Goal: Transaction & Acquisition: Purchase product/service

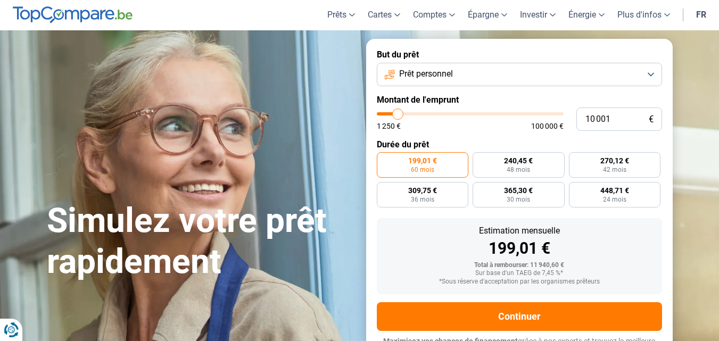
scroll to position [53, 0]
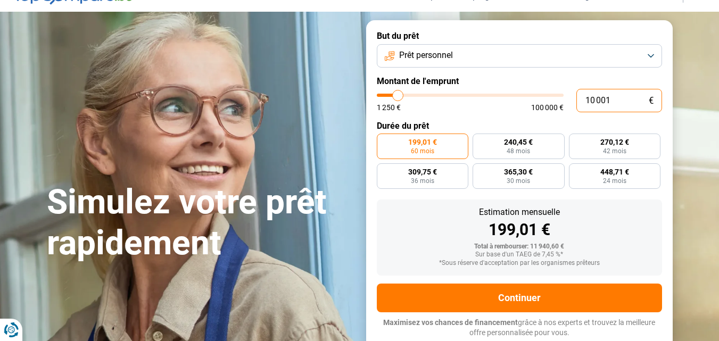
click at [611, 99] on input "10 001" at bounding box center [620, 100] width 86 height 23
drag, startPoint x: 611, startPoint y: 99, endPoint x: 544, endPoint y: 103, distance: 67.2
click at [544, 103] on div "10 001 € 1 250 € 100 000 €" at bounding box center [519, 100] width 285 height 23
type input "1"
type input "1250"
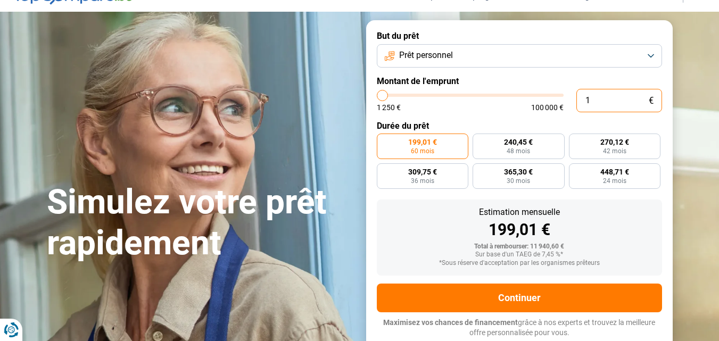
type input "13"
type input "1250"
type input "130"
type input "1250"
type input "1 300"
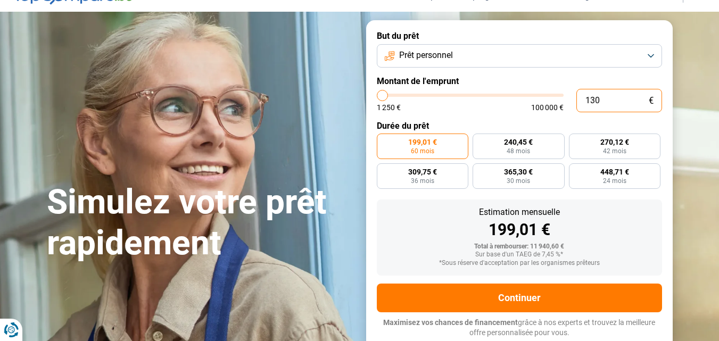
type input "1250"
type input "13 000"
type input "13000"
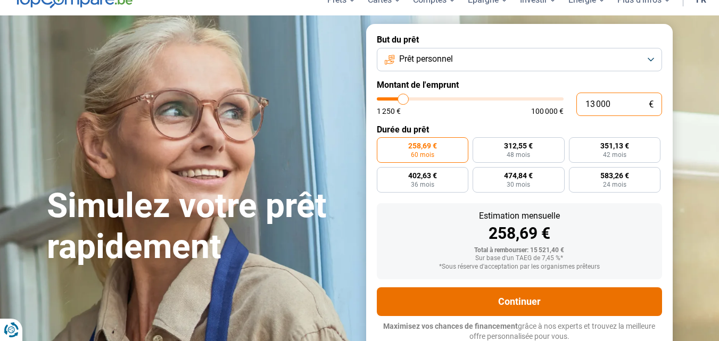
type input "13 000"
click at [446, 296] on button "Continuer" at bounding box center [519, 302] width 285 height 29
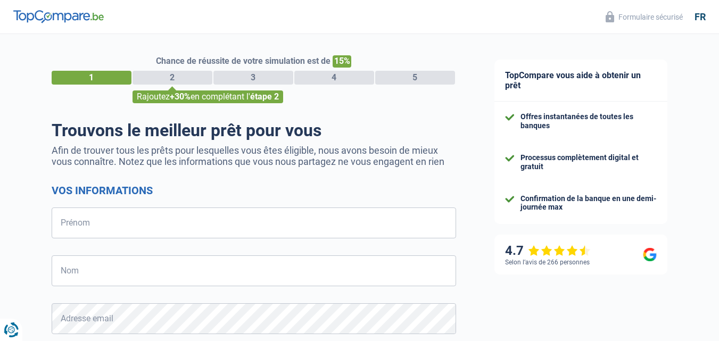
select select "32"
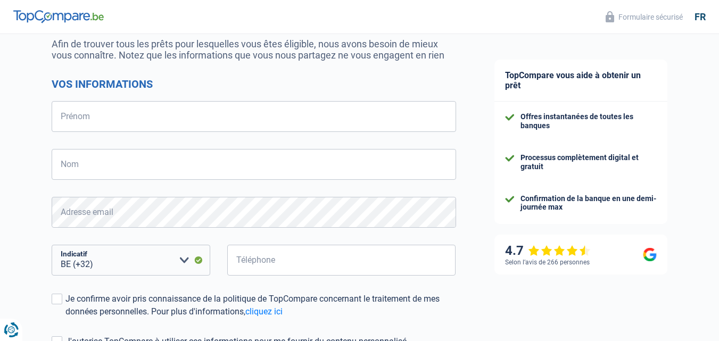
type input "Shirley"
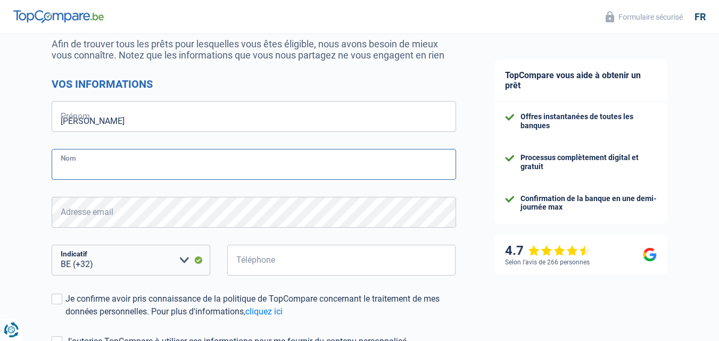
type input "Brunet"
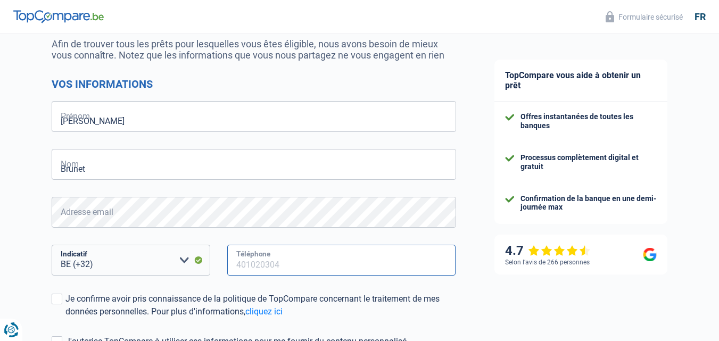
type input "496463470"
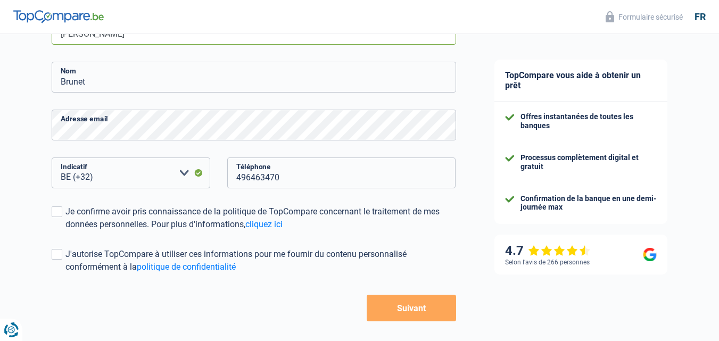
scroll to position [213, 0]
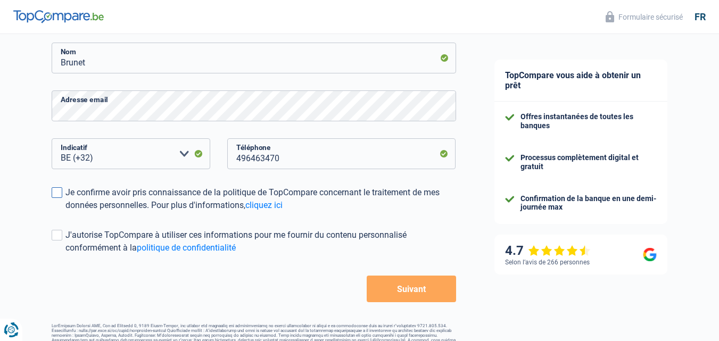
click at [55, 195] on span at bounding box center [57, 192] width 11 height 11
click at [66, 212] on input "Je confirme avoir pris connaissance de la politique de TopCompare concernant le…" at bounding box center [66, 212] width 0 height 0
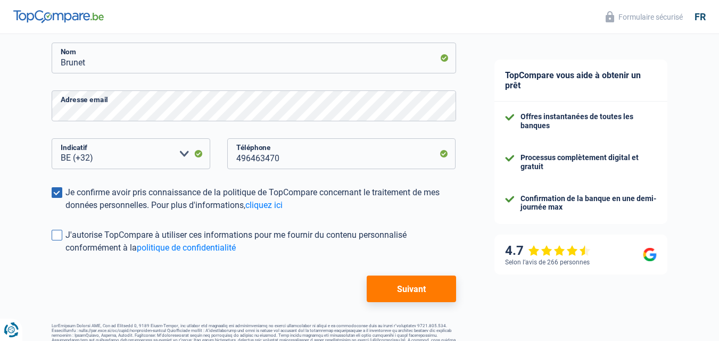
click at [56, 232] on span at bounding box center [57, 235] width 11 height 11
click at [66, 255] on input "J'autorise TopCompare à utiliser ces informations pour me fournir du contenu pe…" at bounding box center [66, 255] width 0 height 0
click at [390, 292] on button "Suivant" at bounding box center [411, 289] width 89 height 27
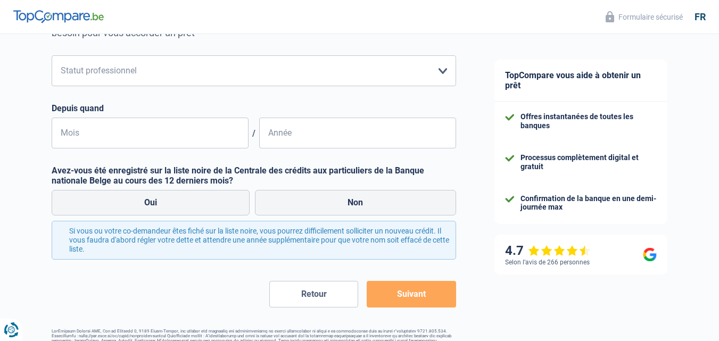
scroll to position [105, 0]
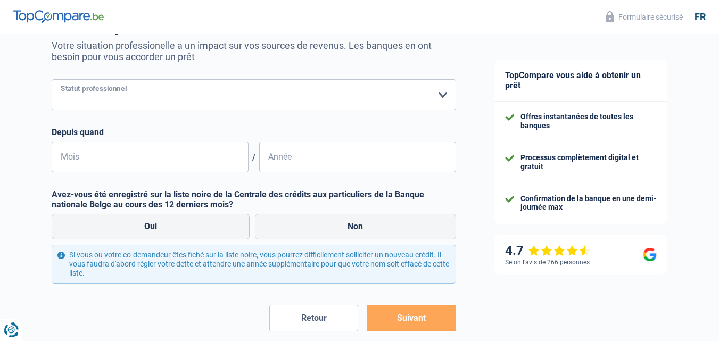
click at [452, 98] on select "Ouvrier Employé privé Employé public Invalide Indépendant Pensionné Chômeur Mut…" at bounding box center [254, 94] width 405 height 31
select select "privateEmployee"
click at [52, 80] on select "Ouvrier Employé privé Employé public Invalide Indépendant Pensionné Chômeur Mut…" at bounding box center [254, 94] width 405 height 31
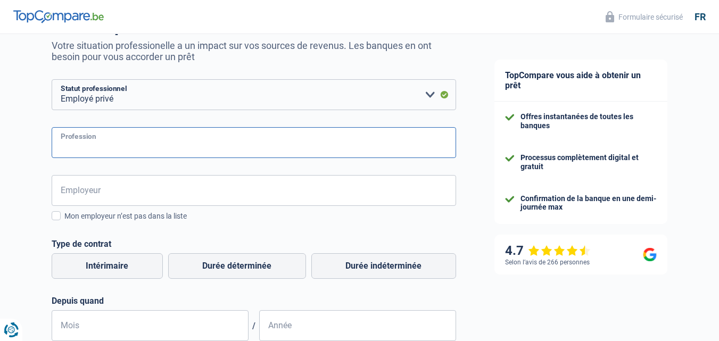
click at [211, 152] on input "Profession" at bounding box center [254, 142] width 405 height 31
type input "educateur spécialisé"
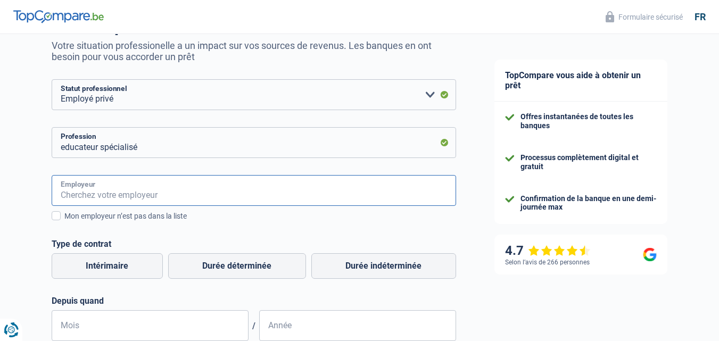
click at [195, 194] on input "Employeur" at bounding box center [254, 190] width 405 height 31
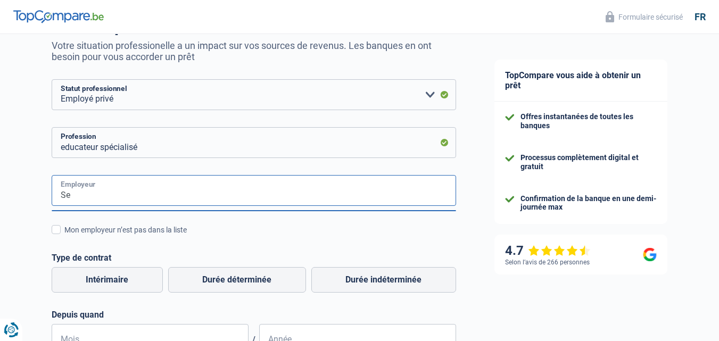
type input "S"
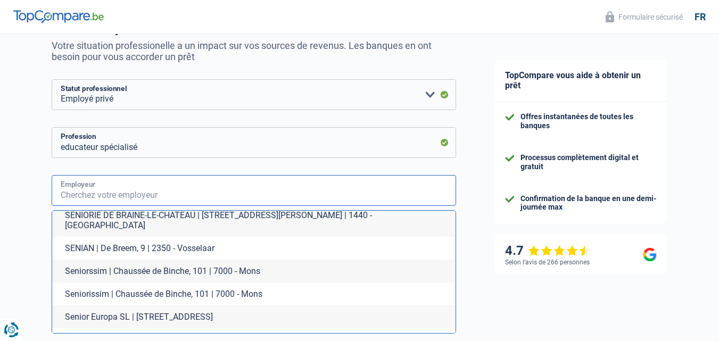
scroll to position [256, 0]
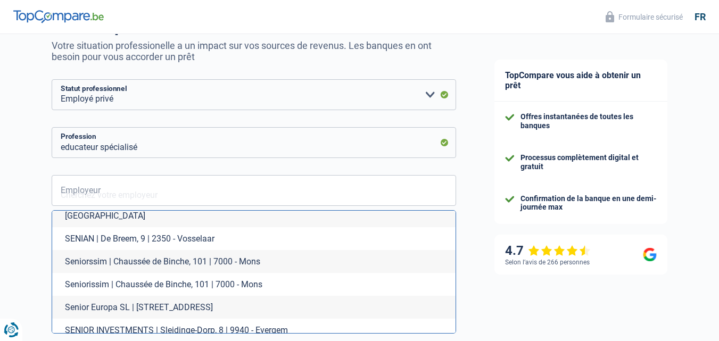
click at [197, 255] on li "Seniorssim | Chaussée de Binche, 101 | 7000 - Mons" at bounding box center [254, 261] width 404 height 23
type input "Seniorssim | Chaussée de Binche, 101 | 7000 - Mons"
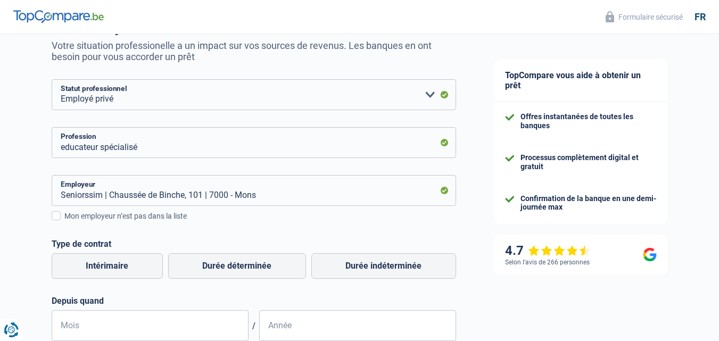
scroll to position [158, 0]
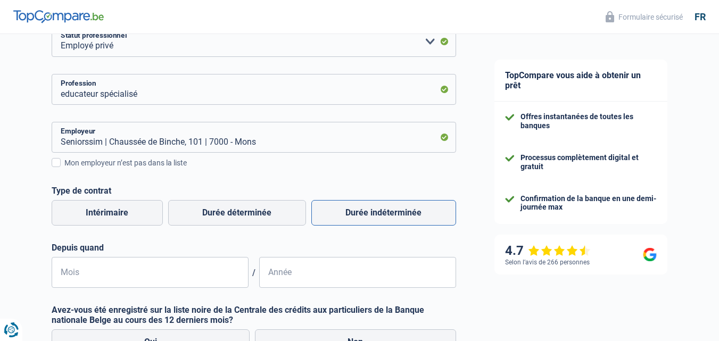
click at [351, 212] on label "Durée indéterminée" at bounding box center [384, 213] width 145 height 26
click at [351, 212] on input "Durée indéterminée" at bounding box center [384, 213] width 145 height 26
radio input "true"
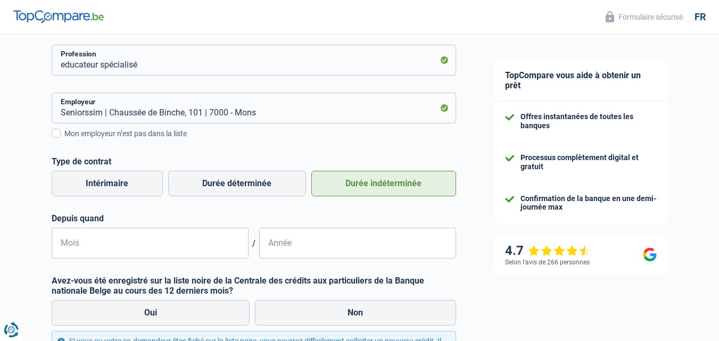
scroll to position [211, 0]
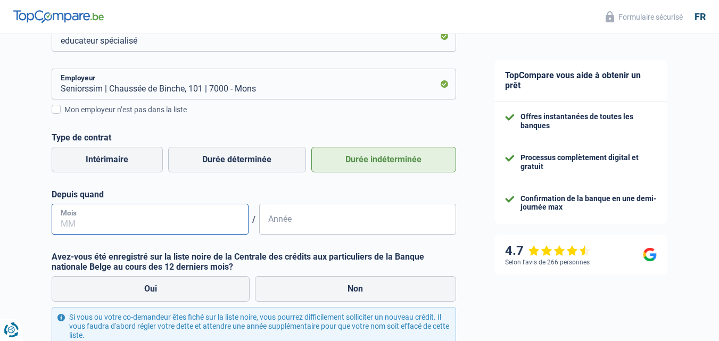
click at [140, 225] on input "Mois" at bounding box center [150, 219] width 197 height 31
type input "04"
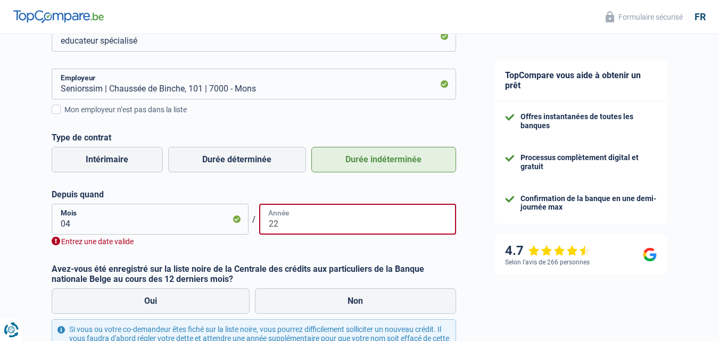
type input "2"
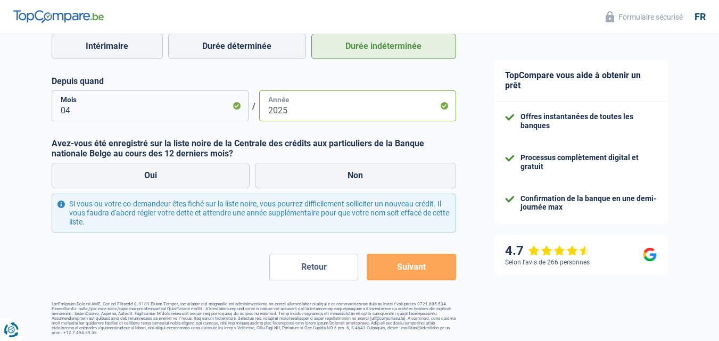
scroll to position [327, 0]
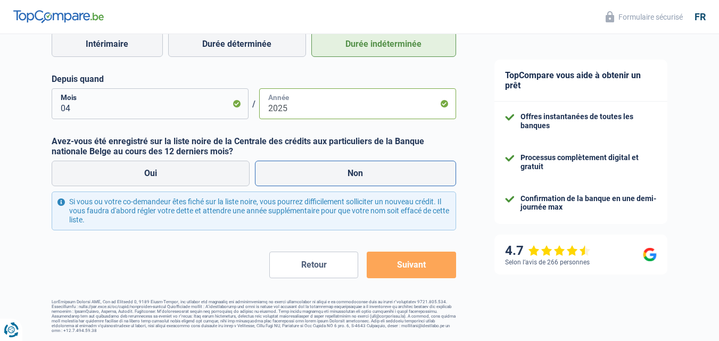
type input "2025"
click at [323, 175] on label "Non" at bounding box center [355, 174] width 201 height 26
click at [323, 175] on input "Non" at bounding box center [355, 174] width 201 height 26
radio input "true"
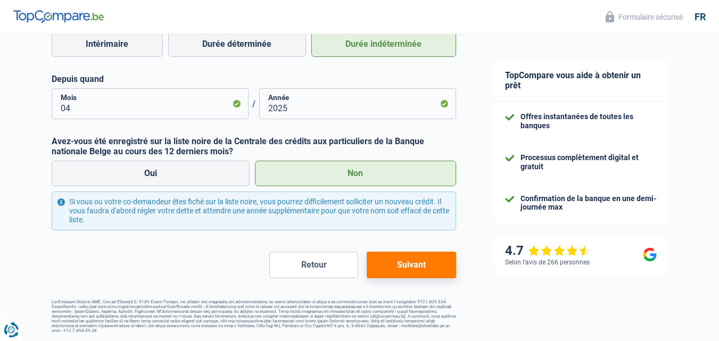
click at [405, 265] on button "Suivant" at bounding box center [411, 265] width 89 height 27
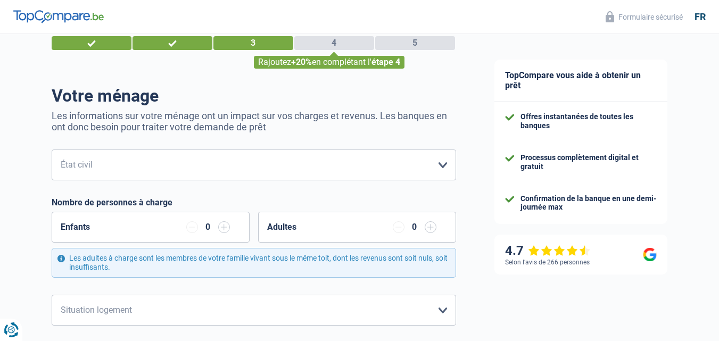
scroll to position [53, 0]
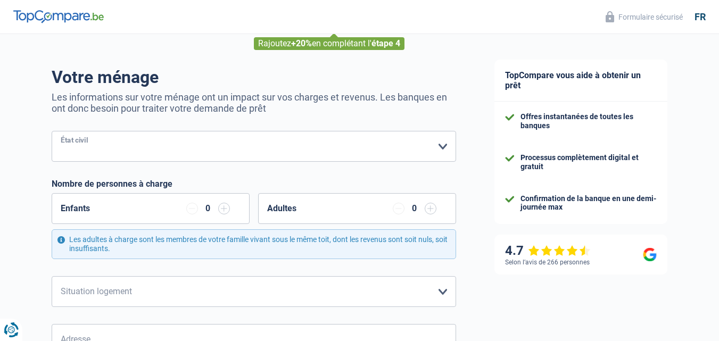
click at [440, 150] on select "Célibataire Marié(e) Cohabitant(e) légal(e) Divorcé(e) Veuf(ve) Séparé (de fait…" at bounding box center [254, 146] width 405 height 31
select select "cohabitation"
click at [52, 132] on select "Célibataire Marié(e) Cohabitant(e) légal(e) Divorcé(e) Veuf(ve) Séparé (de fait…" at bounding box center [254, 146] width 405 height 31
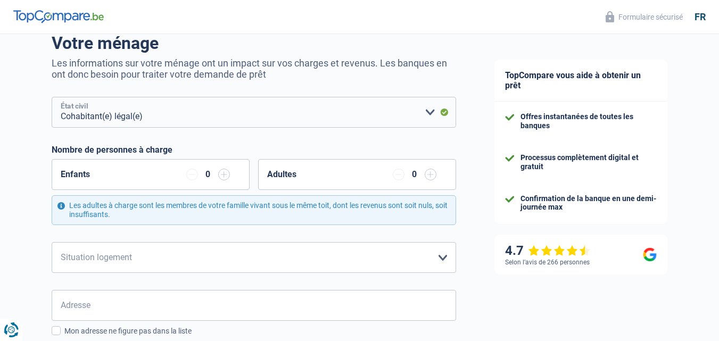
scroll to position [107, 0]
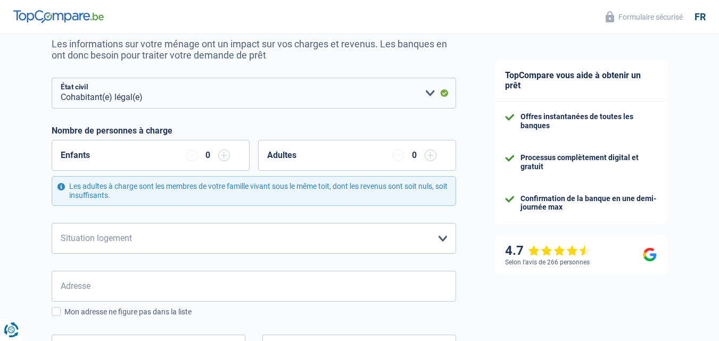
click at [221, 159] on input "button" at bounding box center [224, 156] width 12 height 12
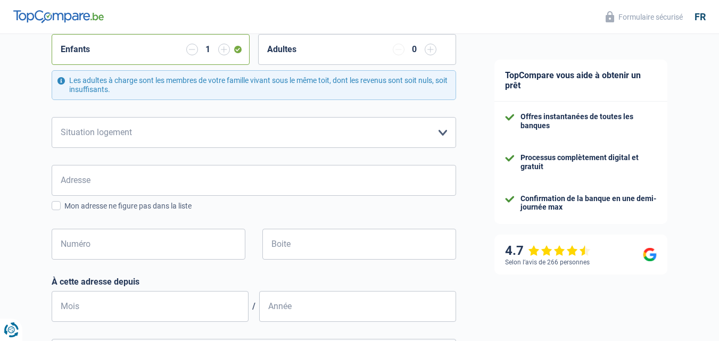
scroll to position [213, 0]
click at [444, 126] on select "Locataire Propriétaire avec prêt hypothécaire Propriétaire sans prêt hypothécai…" at bounding box center [254, 132] width 405 height 31
select select "rents"
click at [52, 117] on select "Locataire Propriétaire avec prêt hypothécaire Propriétaire sans prêt hypothécai…" at bounding box center [254, 132] width 405 height 31
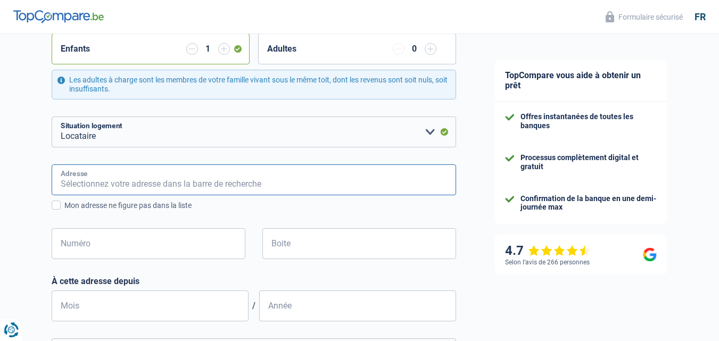
click at [194, 181] on input "Adresse" at bounding box center [254, 180] width 405 height 31
type input "Rue du Coquelet 17"
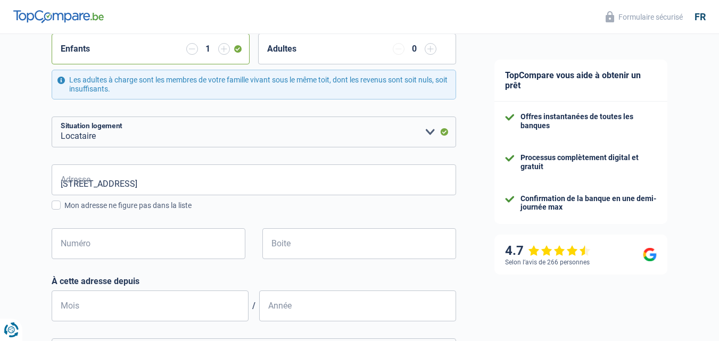
type input "Belgique"
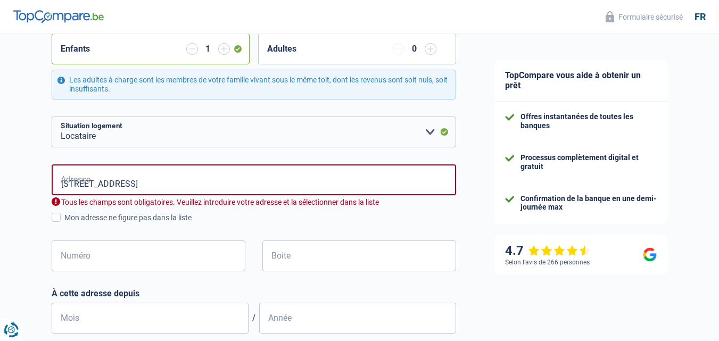
type input "Belgique"
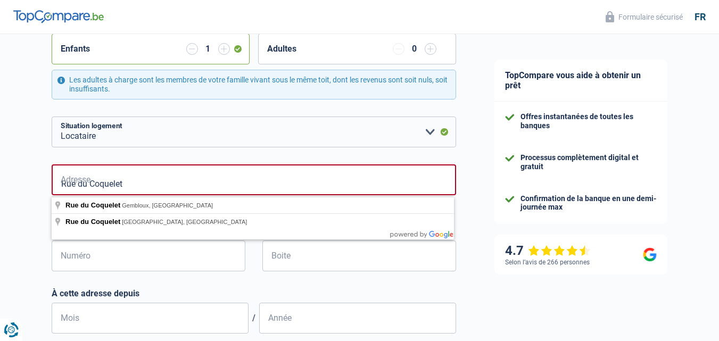
type input "Rue du Coquelet"
click at [101, 263] on input "Numéro" at bounding box center [149, 256] width 194 height 31
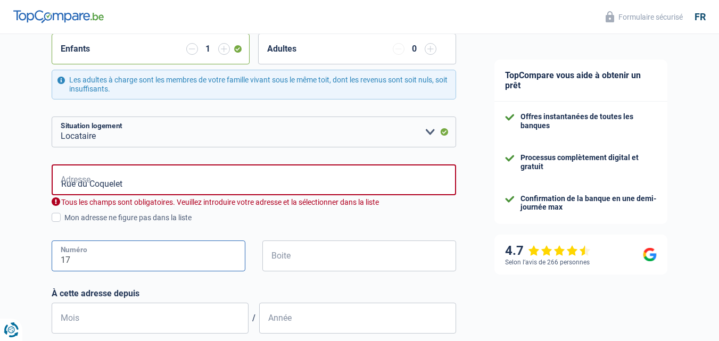
type input "17"
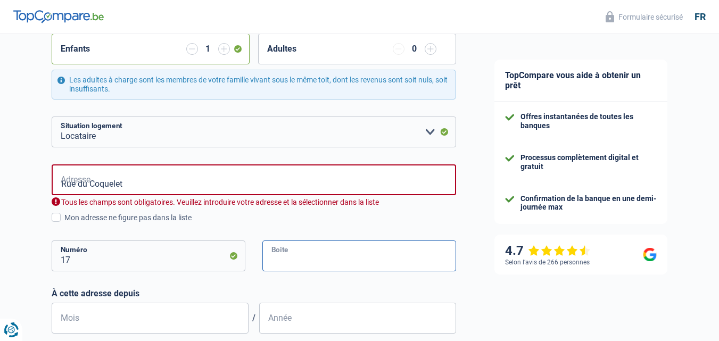
click at [318, 267] on input "Boite" at bounding box center [360, 256] width 194 height 31
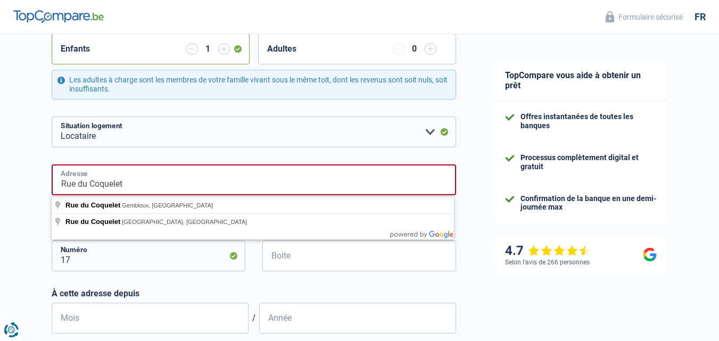
click at [178, 193] on input "Rue du Coquelet" at bounding box center [254, 180] width 405 height 31
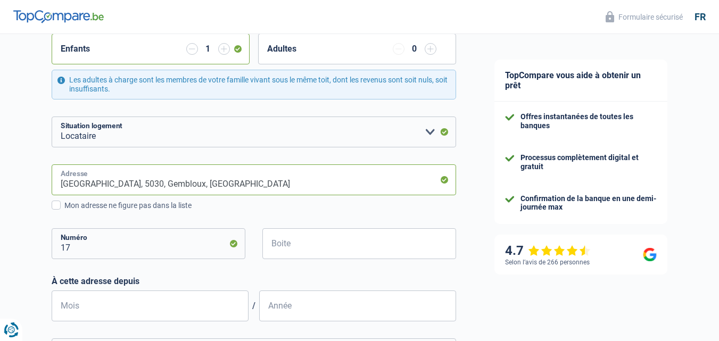
click at [188, 184] on input "Rue du Coquelet, 5030, Gembloux, BE" at bounding box center [254, 180] width 405 height 31
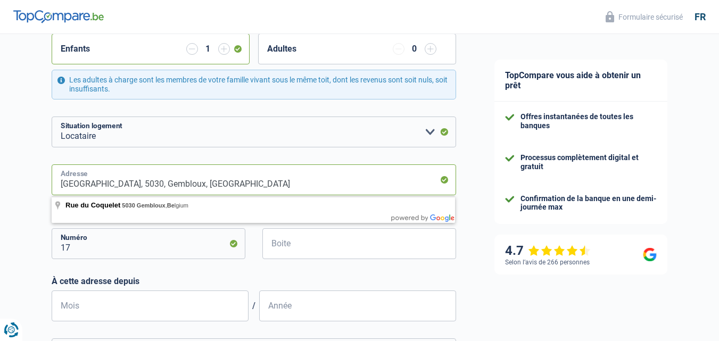
click at [215, 185] on input "Rue du Coquelet, 5030, Gembloux, BE" at bounding box center [254, 180] width 405 height 31
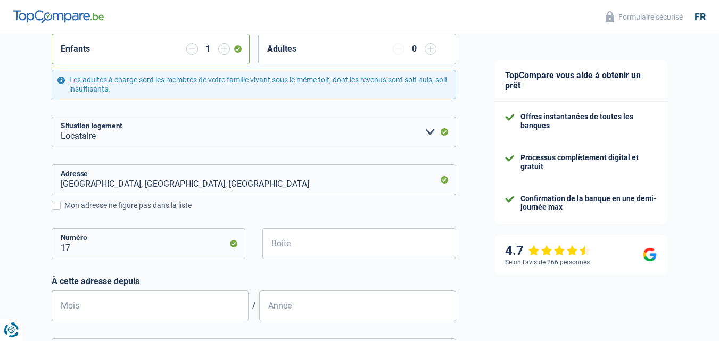
type input "Rue du Coquelet, 6060, Charleroi, BE"
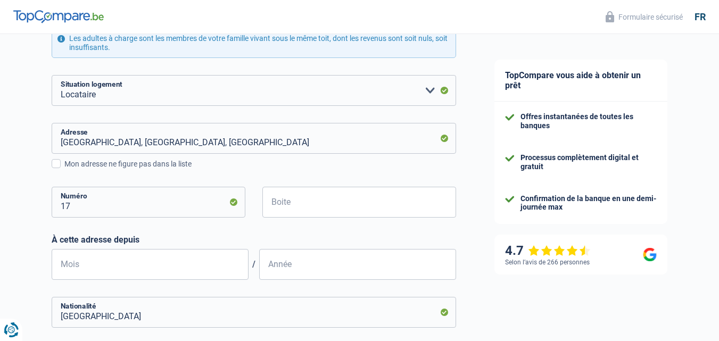
scroll to position [266, 0]
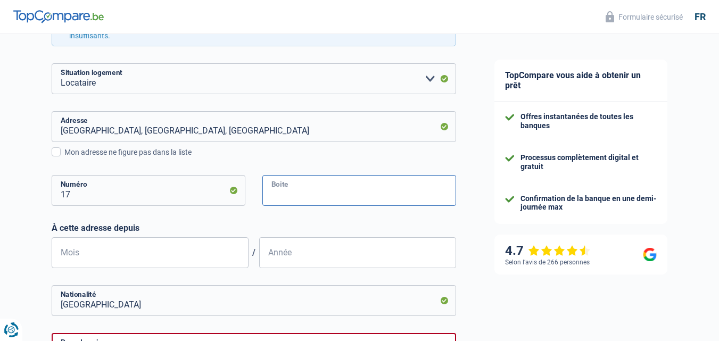
click at [313, 194] on input "Boite" at bounding box center [360, 190] width 194 height 31
type input "21"
click at [135, 254] on input "Mois" at bounding box center [150, 253] width 197 height 31
type input "01"
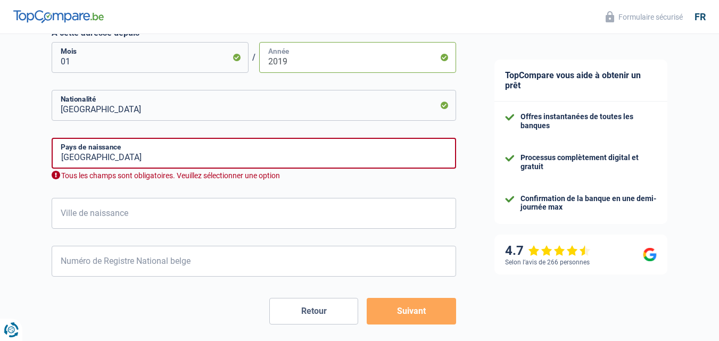
scroll to position [508, 0]
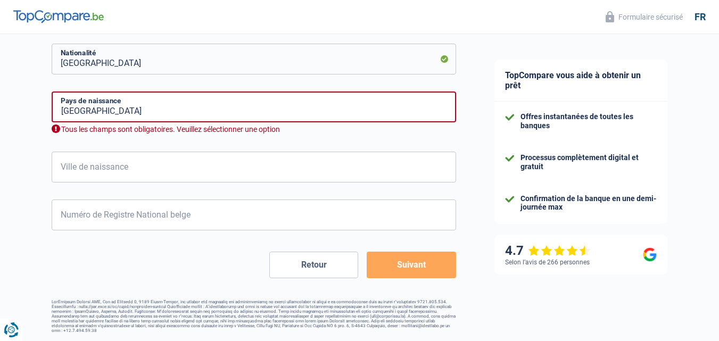
type input "2019"
click at [158, 103] on input "Belgique" at bounding box center [254, 107] width 405 height 31
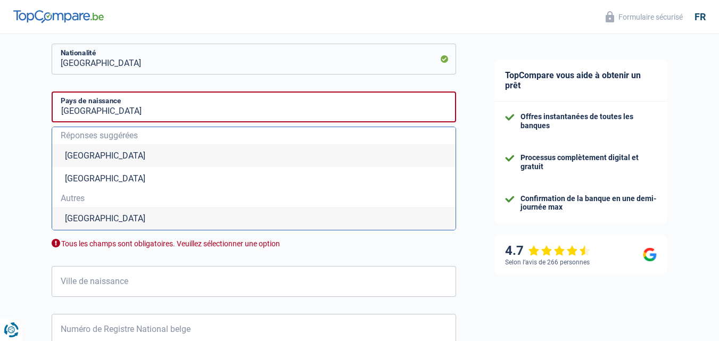
click at [91, 158] on li "Belgique" at bounding box center [254, 155] width 404 height 23
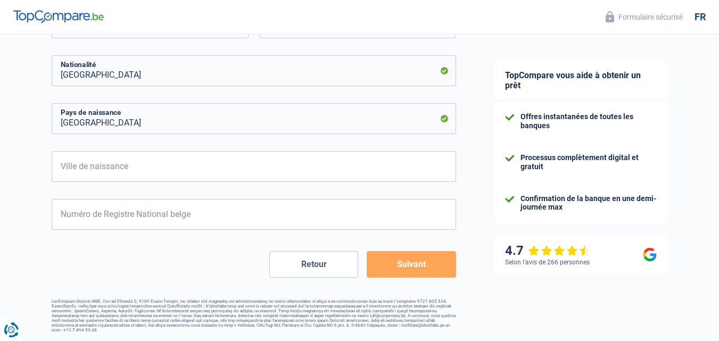
scroll to position [496, 0]
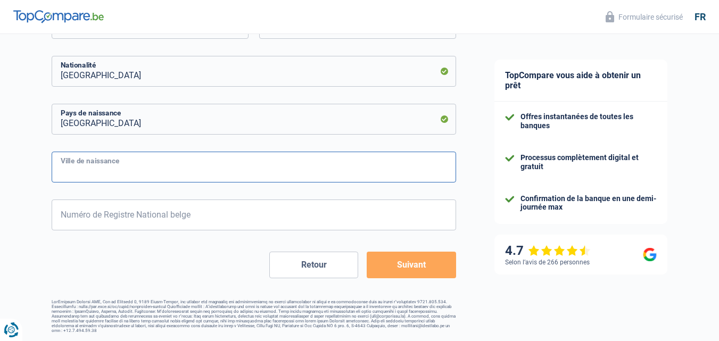
click at [176, 181] on input "Ville de naissance" at bounding box center [254, 167] width 405 height 31
type input "Charleroi"
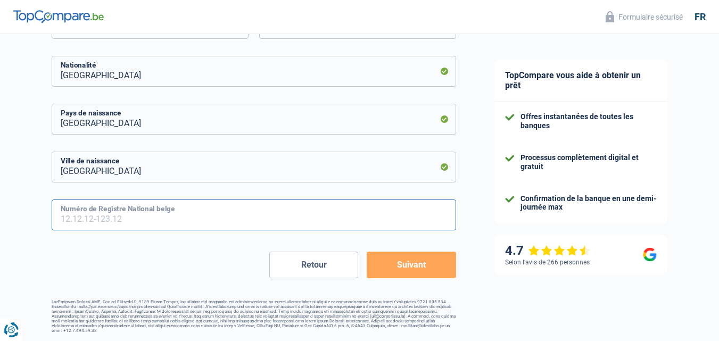
click at [165, 214] on input "Numéro de Registre National belge" at bounding box center [254, 215] width 405 height 31
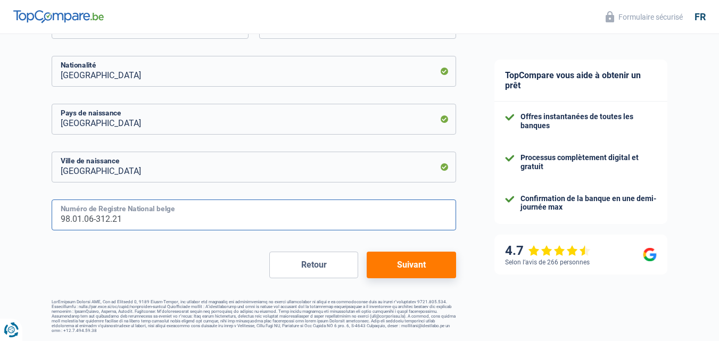
type input "98.01.06-312.21"
click at [379, 269] on button "Suivant" at bounding box center [411, 265] width 89 height 27
select select "familyAllowances"
select select "netSalary"
select select "mealVouchers"
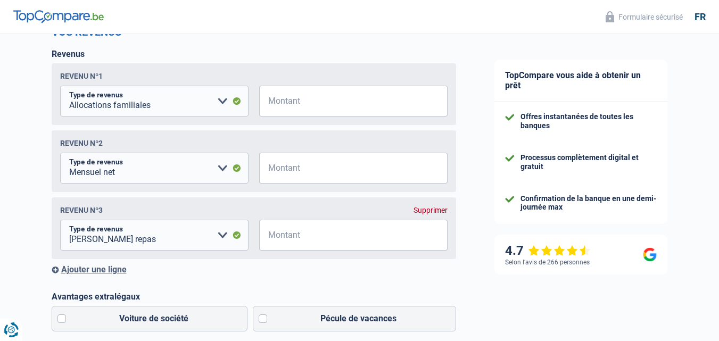
scroll to position [177, 0]
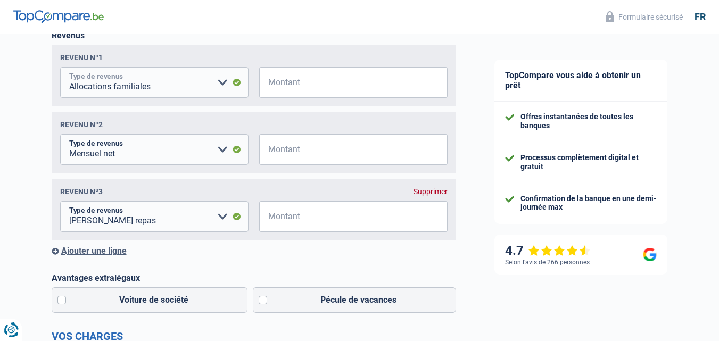
click at [166, 83] on select "Allocation d'handicap Allocations chômage Allocations familiales Chèques repas …" at bounding box center [154, 82] width 189 height 31
click at [60, 69] on select "Allocation d'handicap Allocations chômage Allocations familiales Chèques repas …" at bounding box center [154, 82] width 189 height 31
click at [289, 87] on input "Montant" at bounding box center [360, 82] width 175 height 31
type input "221"
click at [295, 153] on input "Montant" at bounding box center [360, 149] width 175 height 31
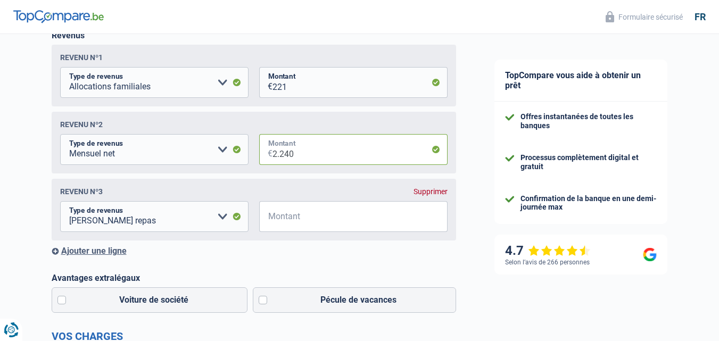
type input "2.240"
click at [429, 193] on div "Supprimer" at bounding box center [431, 191] width 34 height 9
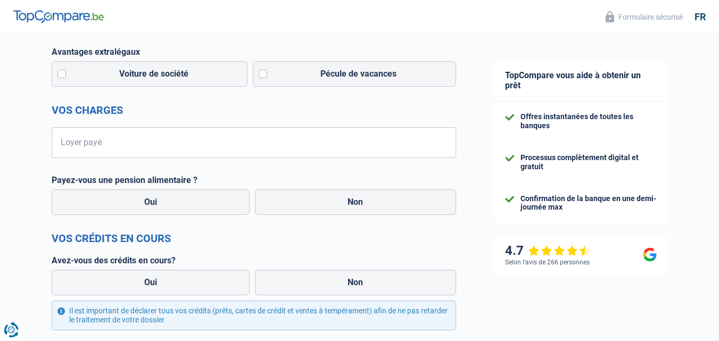
scroll to position [337, 0]
click at [265, 74] on label "Pécule de vacances" at bounding box center [354, 74] width 203 height 26
click at [265, 74] on input "Pécule de vacances" at bounding box center [354, 74] width 203 height 26
checkbox input "true"
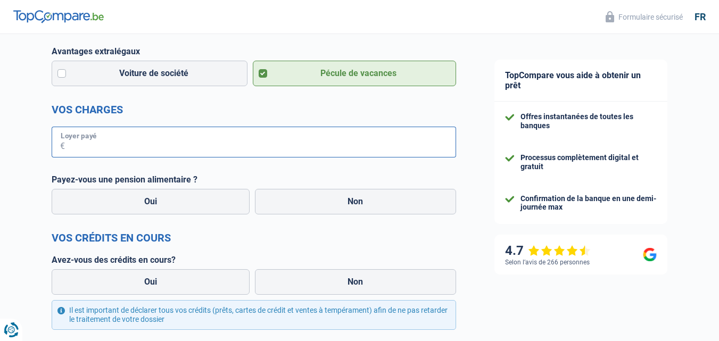
click at [160, 146] on input "Loyer payé" at bounding box center [260, 142] width 391 height 31
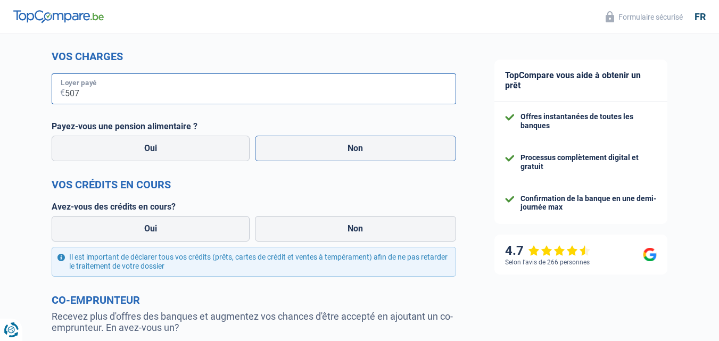
type input "507"
click at [324, 150] on label "Non" at bounding box center [355, 149] width 201 height 26
click at [324, 150] on input "Non" at bounding box center [355, 149] width 201 height 26
radio input "true"
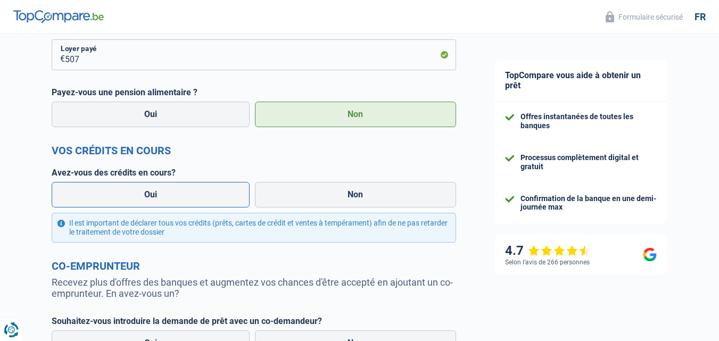
scroll to position [444, 0]
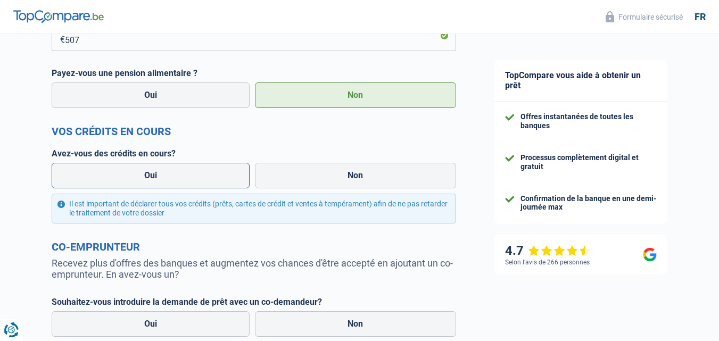
click at [171, 170] on label "Oui" at bounding box center [151, 176] width 199 height 26
click at [171, 170] on input "Oui" at bounding box center [151, 176] width 199 height 26
radio input "true"
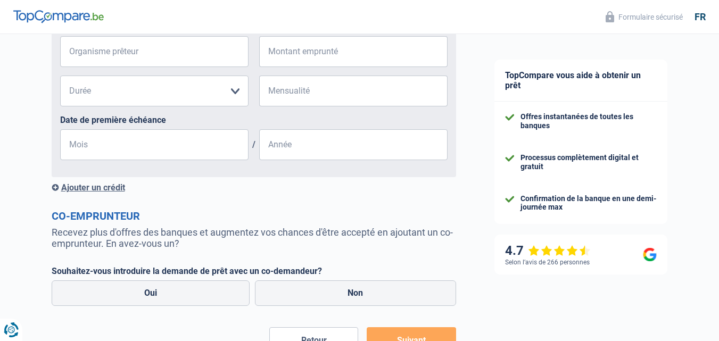
scroll to position [657, 0]
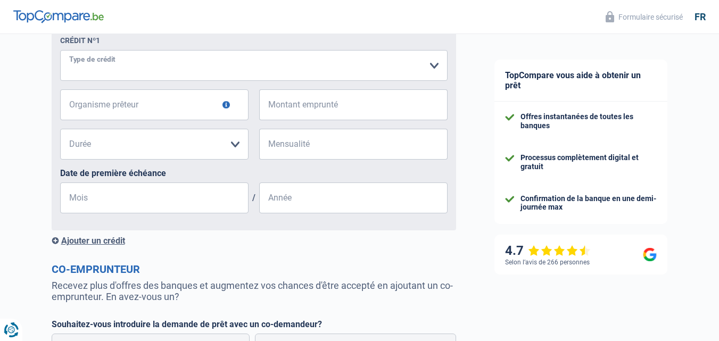
click at [161, 71] on select "Carte ou ouverture de crédit Prêt hypothécaire Vente à tempérament Prêt à tempé…" at bounding box center [254, 65] width 388 height 31
select select "carLoan"
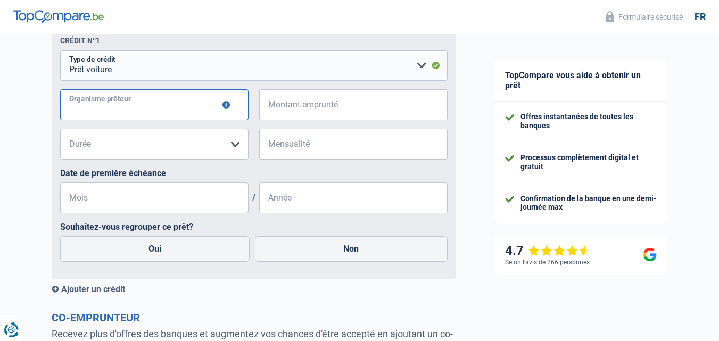
click at [156, 114] on input "Organisme prêteur" at bounding box center [154, 104] width 189 height 31
type input "ing"
click at [347, 118] on input "Montant emprunté" at bounding box center [360, 104] width 175 height 31
type input "3.000"
click at [234, 143] on select "12 mois 18 mois 24 mois 30 mois Veuillez sélectionner une option" at bounding box center [154, 144] width 189 height 31
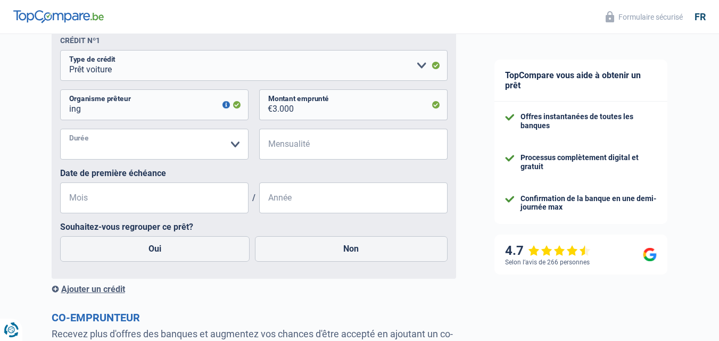
select select "30"
click at [60, 131] on select "12 mois 18 mois 24 mois 30 mois Veuillez sélectionner une option" at bounding box center [154, 144] width 189 height 31
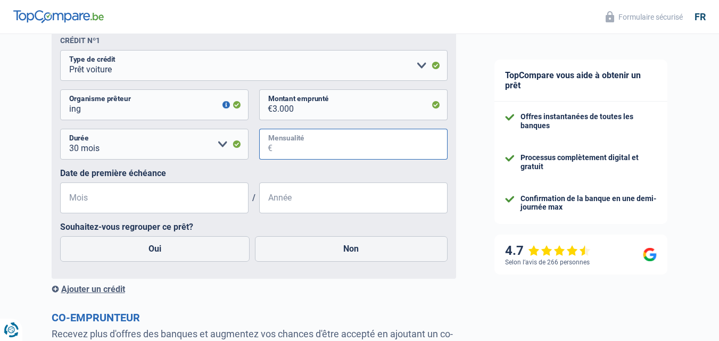
click at [326, 151] on input "Mensualité" at bounding box center [360, 144] width 175 height 31
type input "106"
click at [176, 199] on input "Mois" at bounding box center [154, 198] width 189 height 31
type input "0"
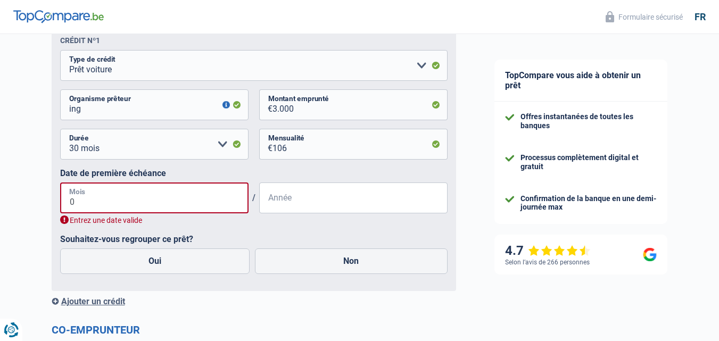
type input "04"
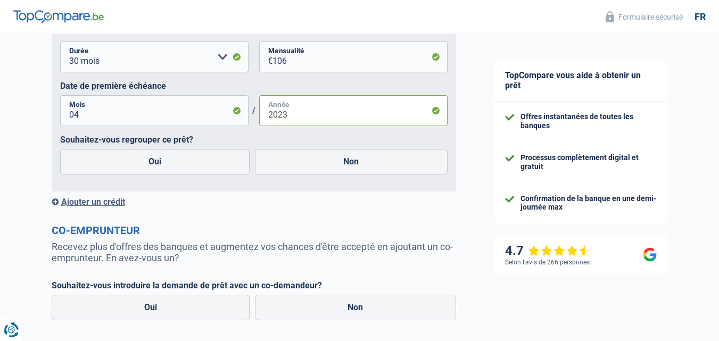
scroll to position [763, 0]
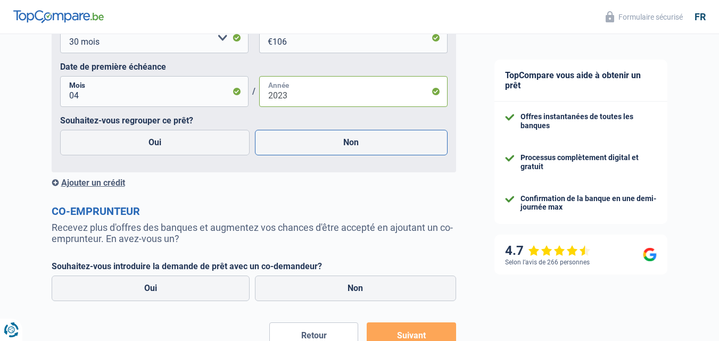
type input "2023"
click at [300, 135] on label "Non" at bounding box center [351, 143] width 193 height 26
click at [300, 135] on input "Non" at bounding box center [351, 143] width 193 height 26
radio input "true"
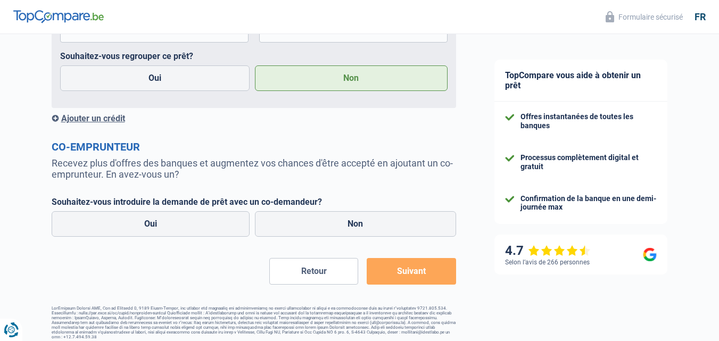
scroll to position [837, 0]
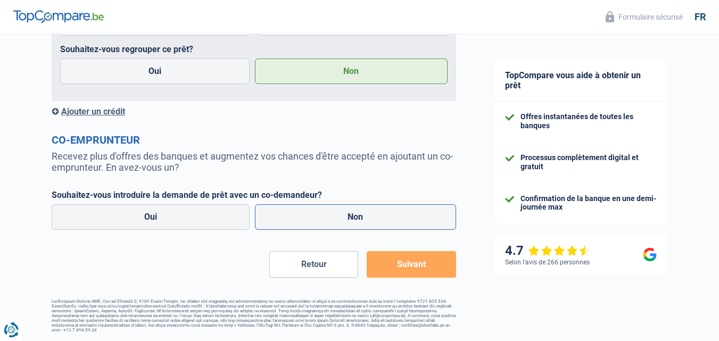
click at [321, 215] on label "Non" at bounding box center [355, 218] width 201 height 26
click at [321, 215] on input "Non" at bounding box center [355, 218] width 201 height 26
radio input "true"
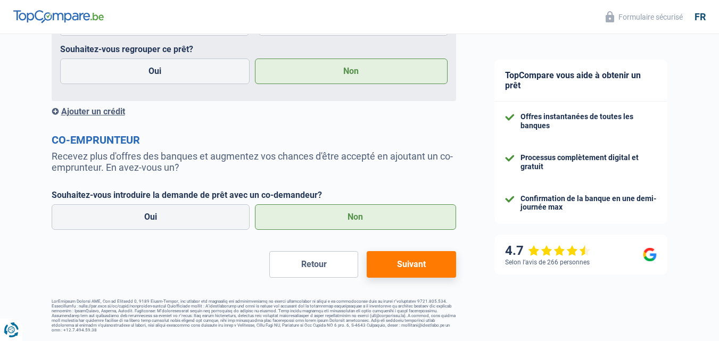
click at [403, 266] on button "Suivant" at bounding box center [411, 264] width 89 height 27
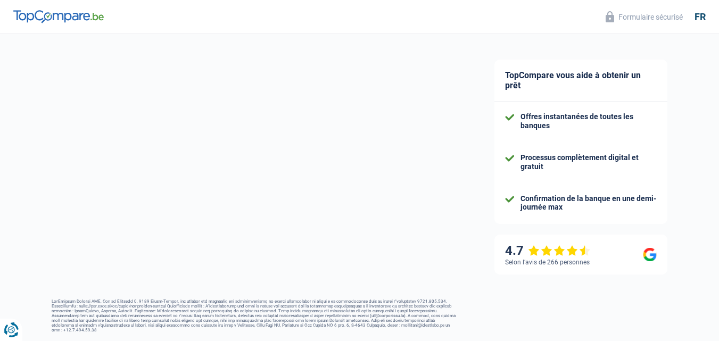
select select "60"
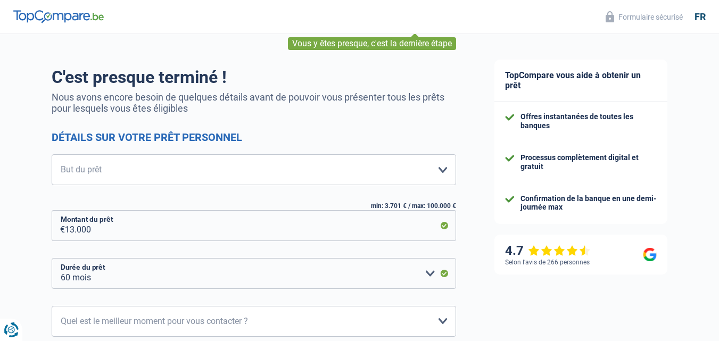
scroll to position [107, 0]
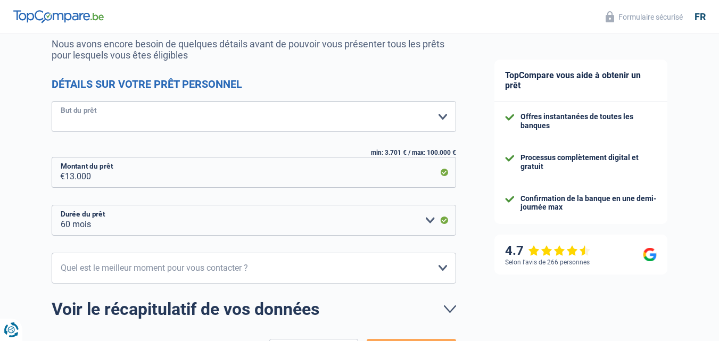
click at [310, 121] on select "Confort maison: meubles, textile, peinture, électroménager, outillage non-profe…" at bounding box center [254, 116] width 405 height 31
select select "other"
click at [52, 102] on select "Confort maison: meubles, textile, peinture, électroménager, outillage non-profe…" at bounding box center [254, 116] width 405 height 31
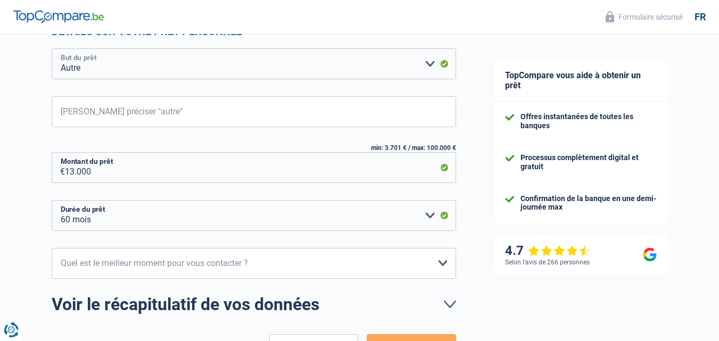
scroll to position [160, 0]
click at [202, 113] on input "Veuillez préciser "autre"" at bounding box center [254, 111] width 405 height 31
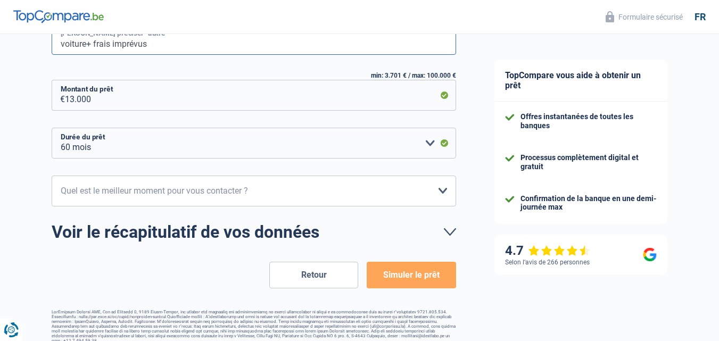
scroll to position [242, 0]
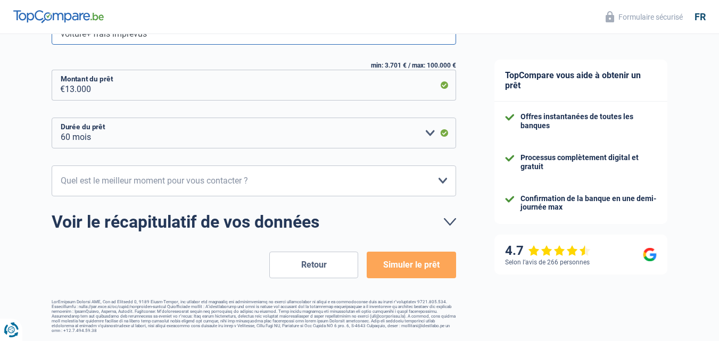
type input "voiture+ frais imprévus"
click at [307, 188] on select "10h-12h 12h-14h 14h-16h 16h-18h Veuillez sélectionner une option" at bounding box center [254, 181] width 405 height 31
select select "10-12"
click at [52, 166] on select "10h-12h 12h-14h 14h-16h 16h-18h Veuillez sélectionner une option" at bounding box center [254, 181] width 405 height 31
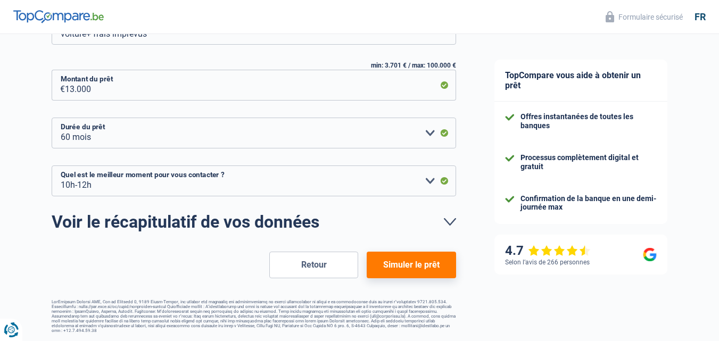
click at [400, 268] on button "Simuler le prêt" at bounding box center [411, 265] width 89 height 27
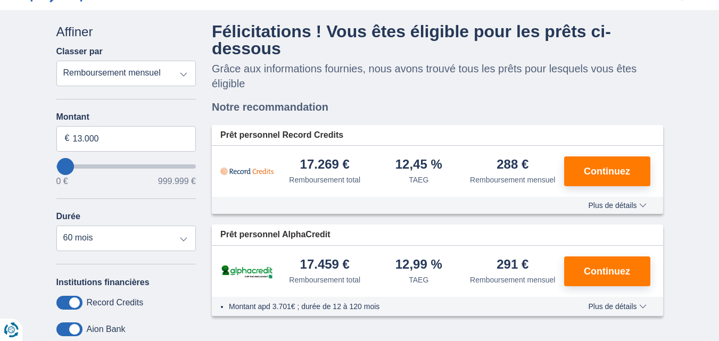
scroll to position [160, 0]
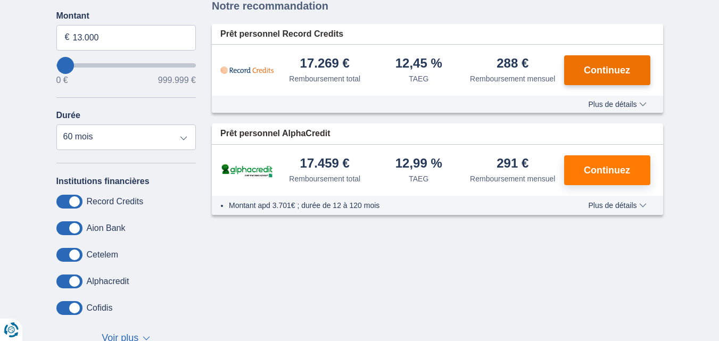
click at [594, 75] on span "Continuez" at bounding box center [607, 71] width 46 height 10
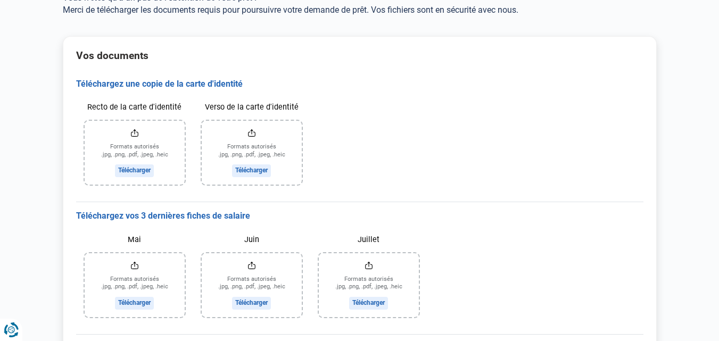
scroll to position [107, 0]
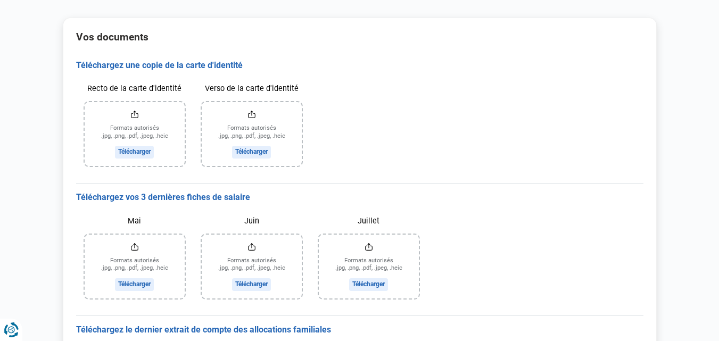
click at [138, 153] on input "Recto de la carte d'identité" at bounding box center [135, 134] width 100 height 64
click at [128, 154] on input "Recto de la carte d'identité" at bounding box center [135, 134] width 100 height 64
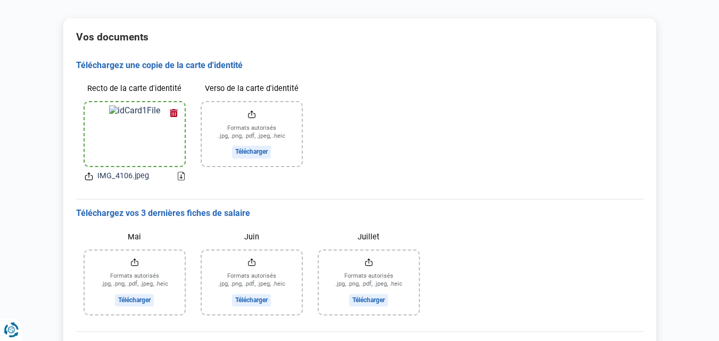
click at [174, 111] on button "button" at bounding box center [174, 113] width 16 height 16
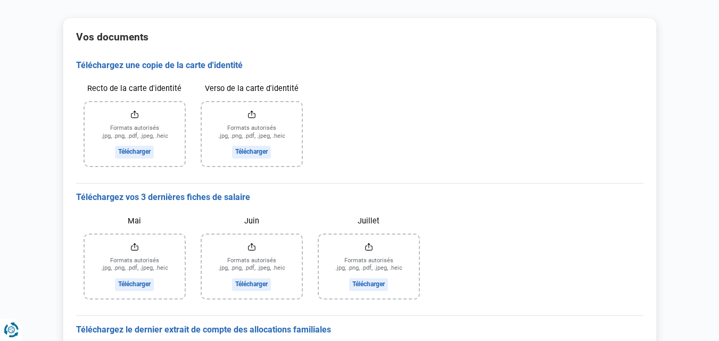
click at [132, 153] on input "Recto de la carte d'identité" at bounding box center [135, 134] width 100 height 64
click at [256, 146] on input "Verso de la carte d'identité" at bounding box center [252, 134] width 100 height 64
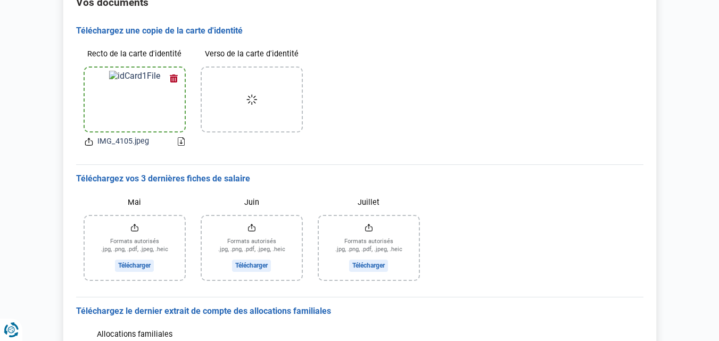
scroll to position [160, 0]
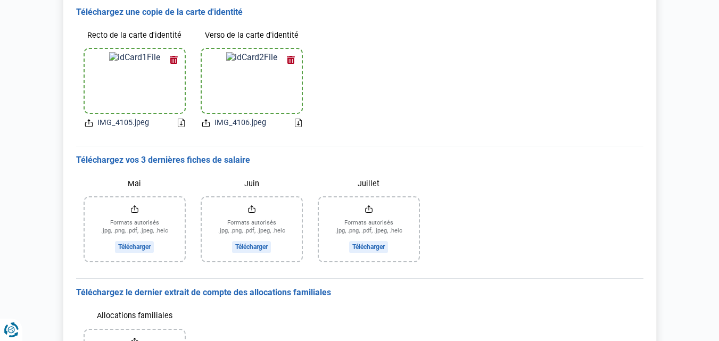
click at [146, 248] on input "Mai" at bounding box center [135, 230] width 100 height 64
click at [376, 243] on input "Juillet" at bounding box center [369, 230] width 100 height 64
click at [372, 243] on input "Juillet" at bounding box center [369, 230] width 100 height 64
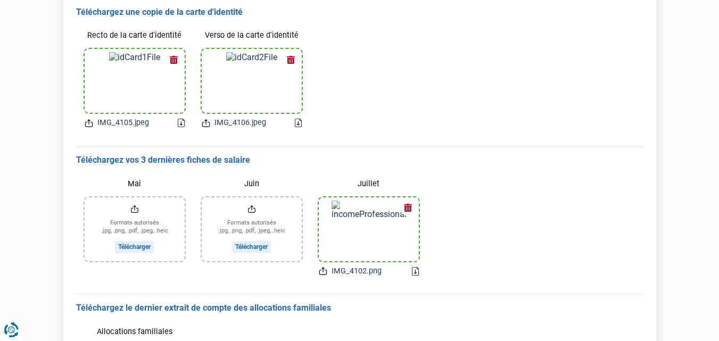
click at [268, 247] on input "Juin" at bounding box center [252, 230] width 100 height 64
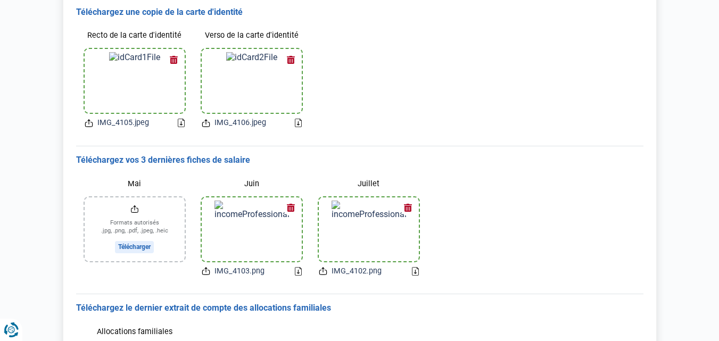
click at [144, 249] on input "Mai" at bounding box center [135, 230] width 100 height 64
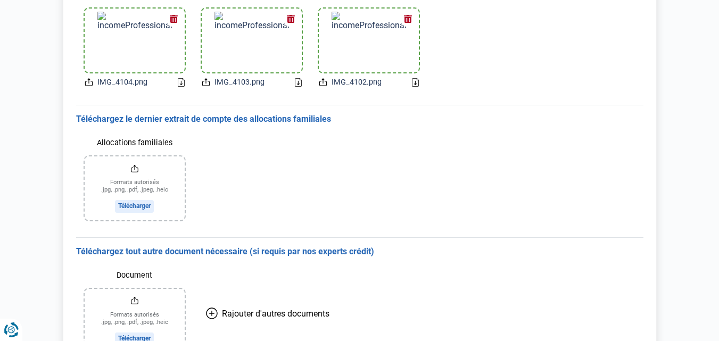
scroll to position [373, 0]
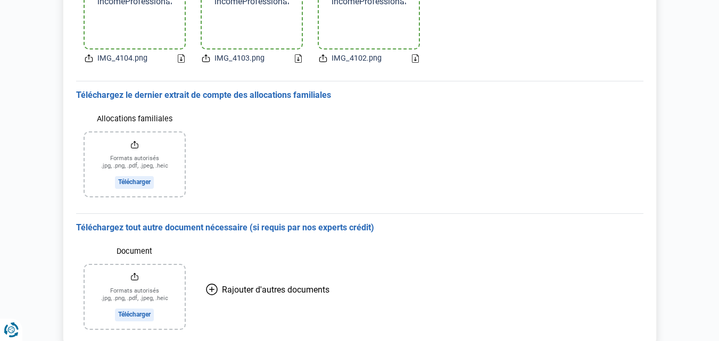
click at [127, 182] on input "Allocations familiales" at bounding box center [135, 165] width 100 height 64
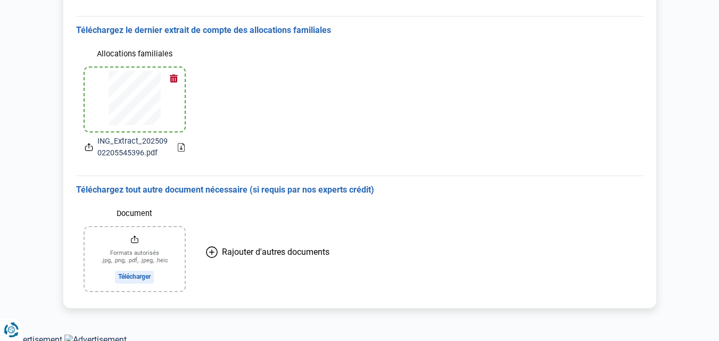
scroll to position [441, 0]
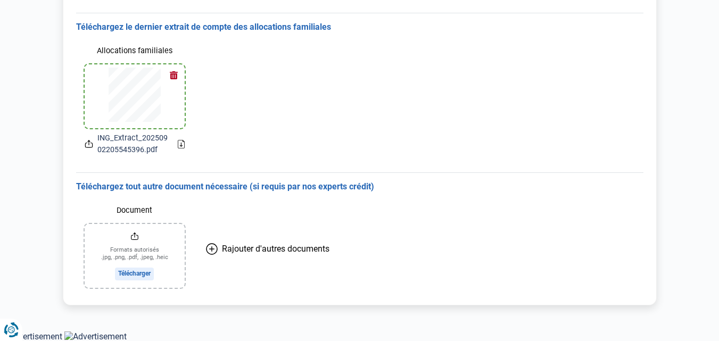
click at [285, 192] on h3 "Téléchargez tout autre document nécessaire (si requis par nos experts crédit)" at bounding box center [360, 187] width 568 height 11
click at [132, 272] on input "Document" at bounding box center [135, 256] width 100 height 64
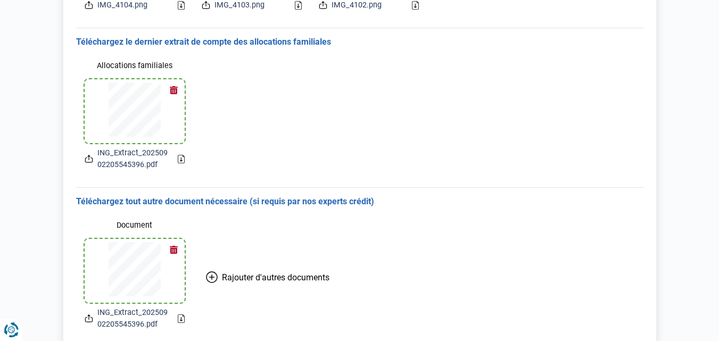
scroll to position [468, 0]
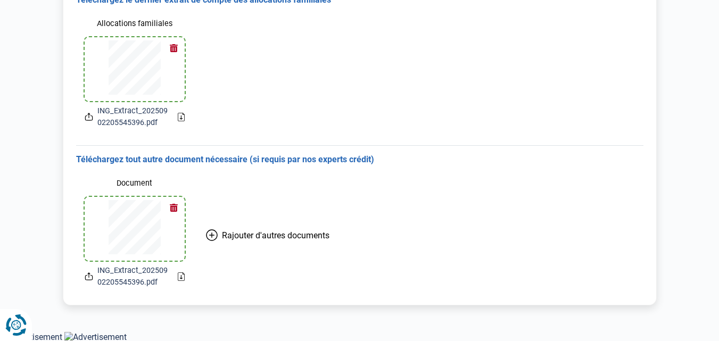
click at [13, 327] on icon "Renew consent" at bounding box center [15, 325] width 21 height 21
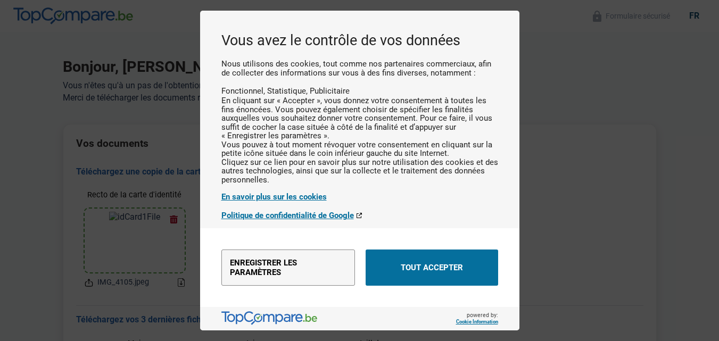
scroll to position [0, 0]
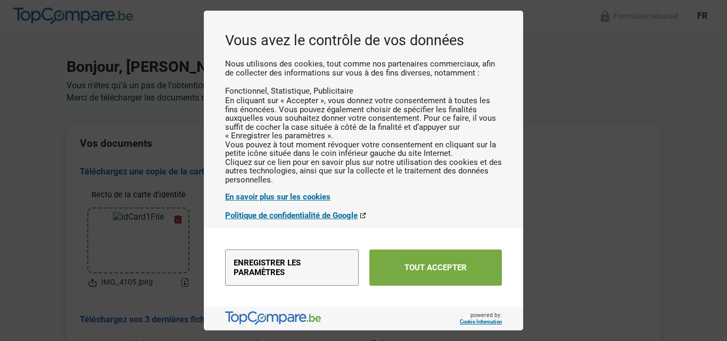
click at [395, 280] on button "Tout accepter" at bounding box center [436, 268] width 133 height 36
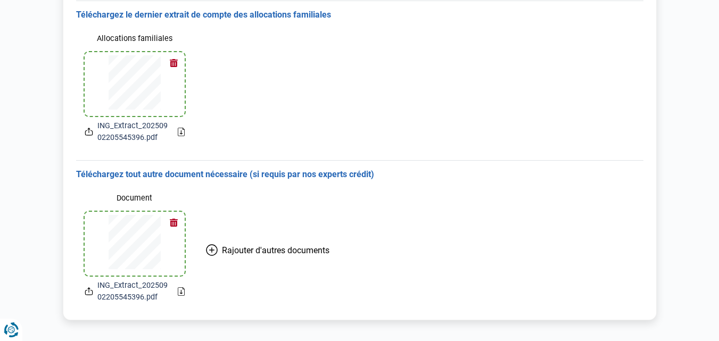
scroll to position [468, 0]
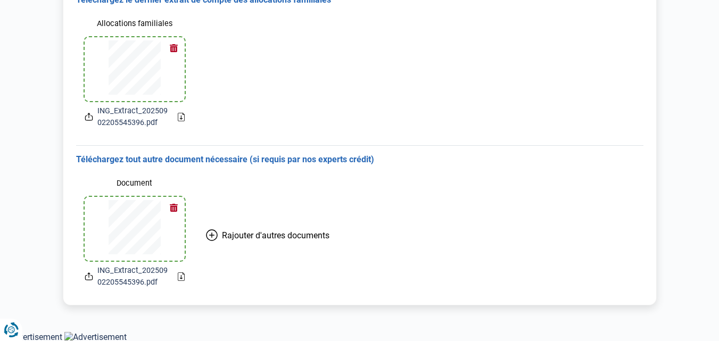
click at [174, 212] on button "button" at bounding box center [174, 208] width 16 height 16
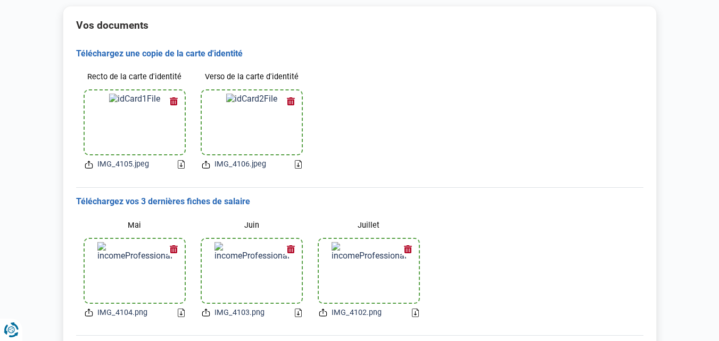
scroll to position [0, 0]
